Goal: Navigation & Orientation: Go to known website

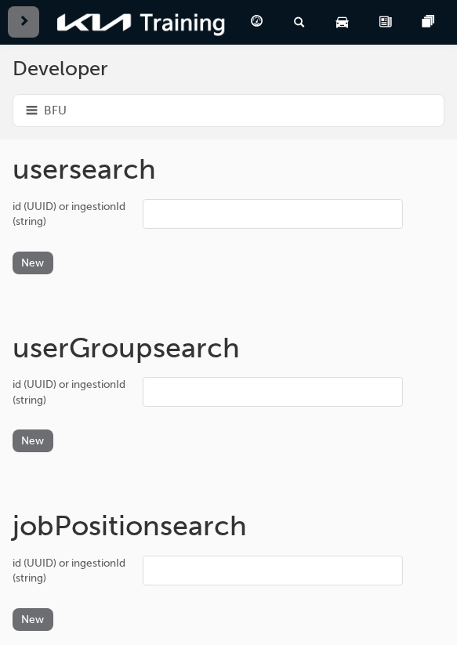
scroll to position [2125, 0]
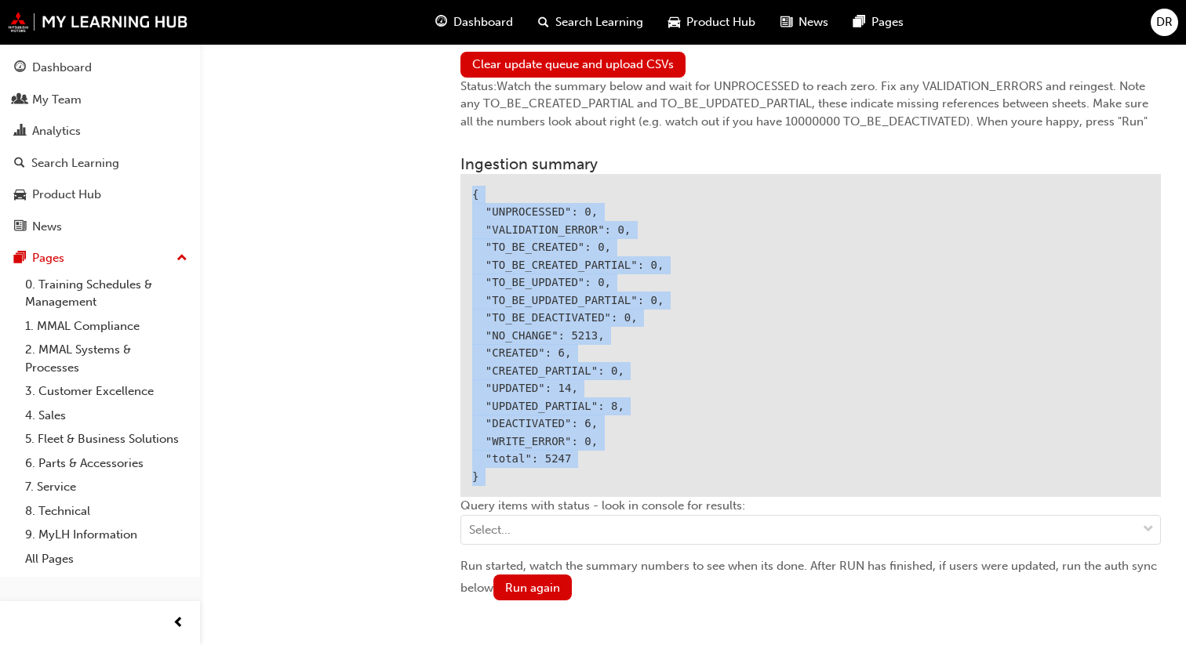
scroll to position [2044, 0]
